Goal: Transaction & Acquisition: Purchase product/service

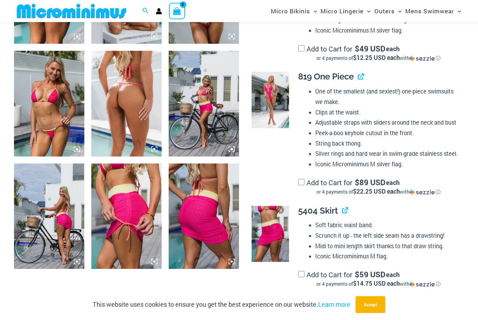
scroll to position [694, 0]
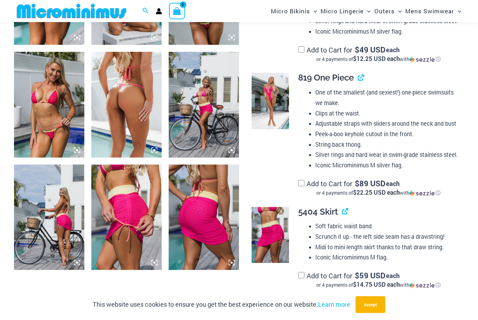
click at [109, 101] on img at bounding box center [126, 104] width 70 height 105
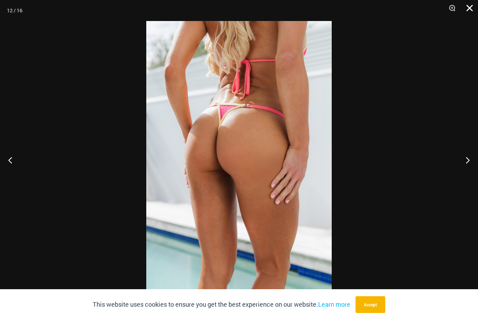
click at [468, 6] on button "Close" at bounding box center [466, 10] width 17 height 21
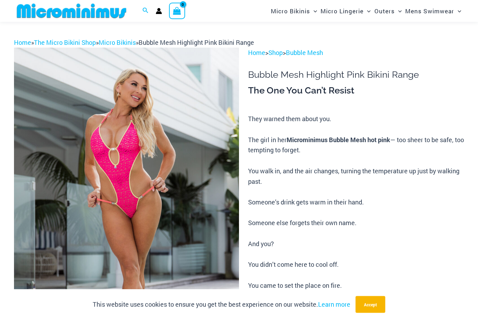
scroll to position [0, 0]
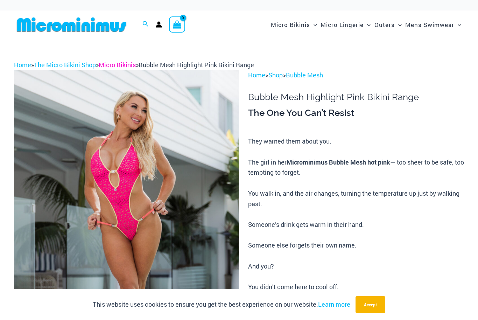
click at [128, 64] on link "Micro Bikinis" at bounding box center [117, 65] width 37 height 8
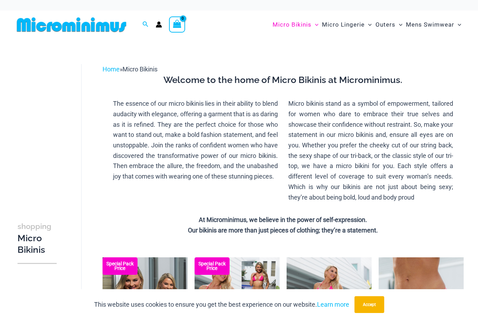
click at [70, 27] on img at bounding box center [71, 25] width 115 height 16
